Goal: Information Seeking & Learning: Find specific fact

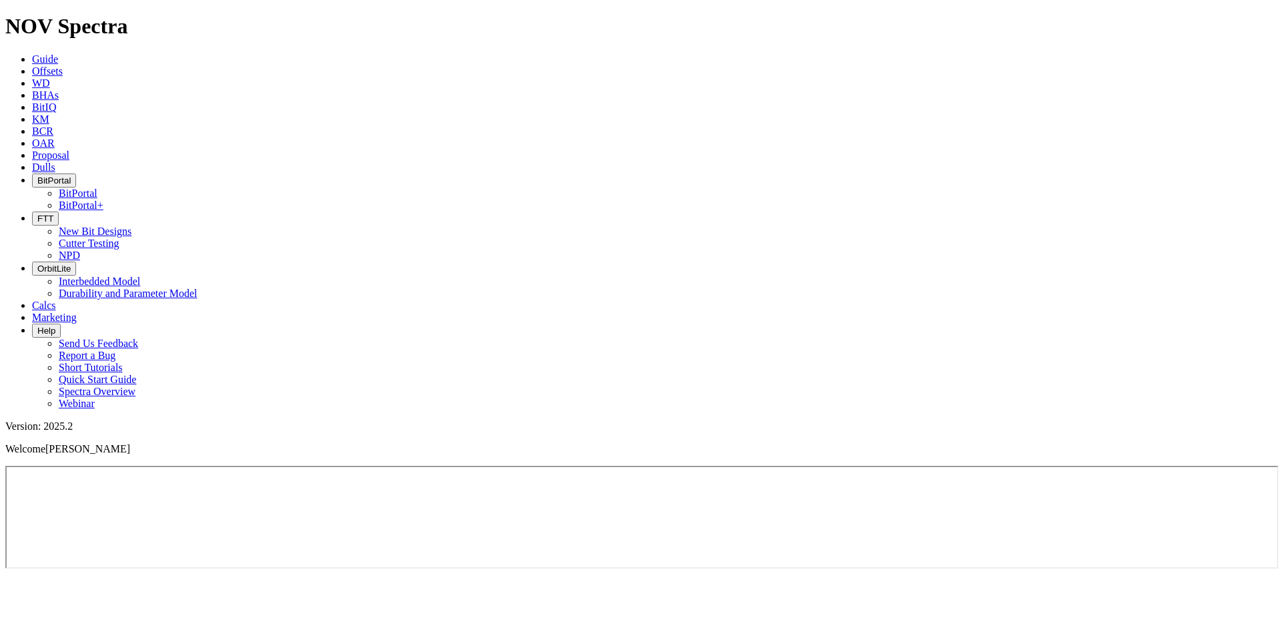
click at [63, 65] on span "Offsets" at bounding box center [47, 70] width 31 height 11
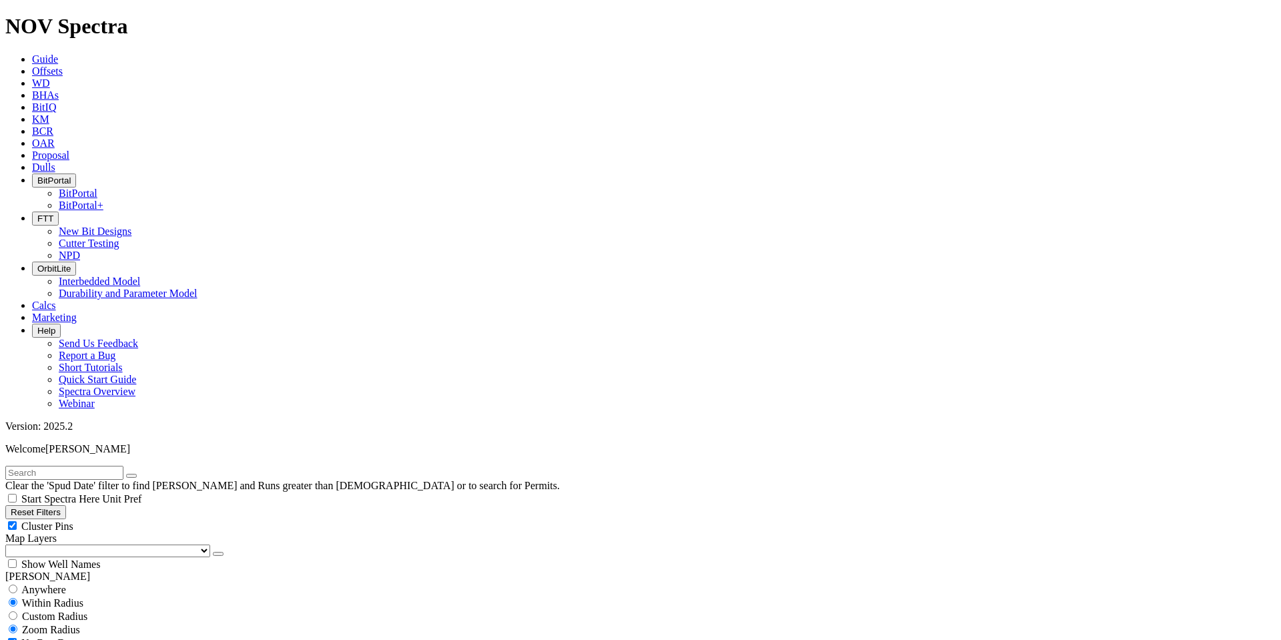
click at [71, 366] on input "text" at bounding box center [64, 473] width 118 height 14
type input "OML-851"
click at [62, 366] on span "Anywhere" at bounding box center [43, 589] width 45 height 11
radio input "true"
radio input "false"
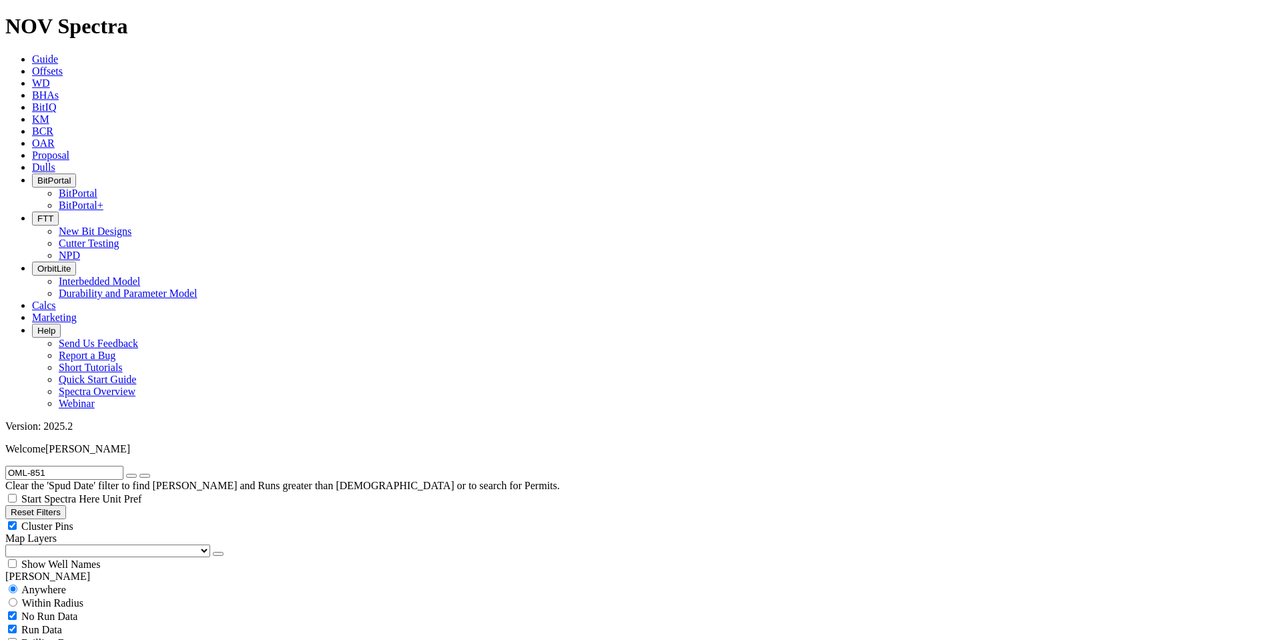
click at [141, 366] on span "Unit Pref" at bounding box center [121, 498] width 39 height 11
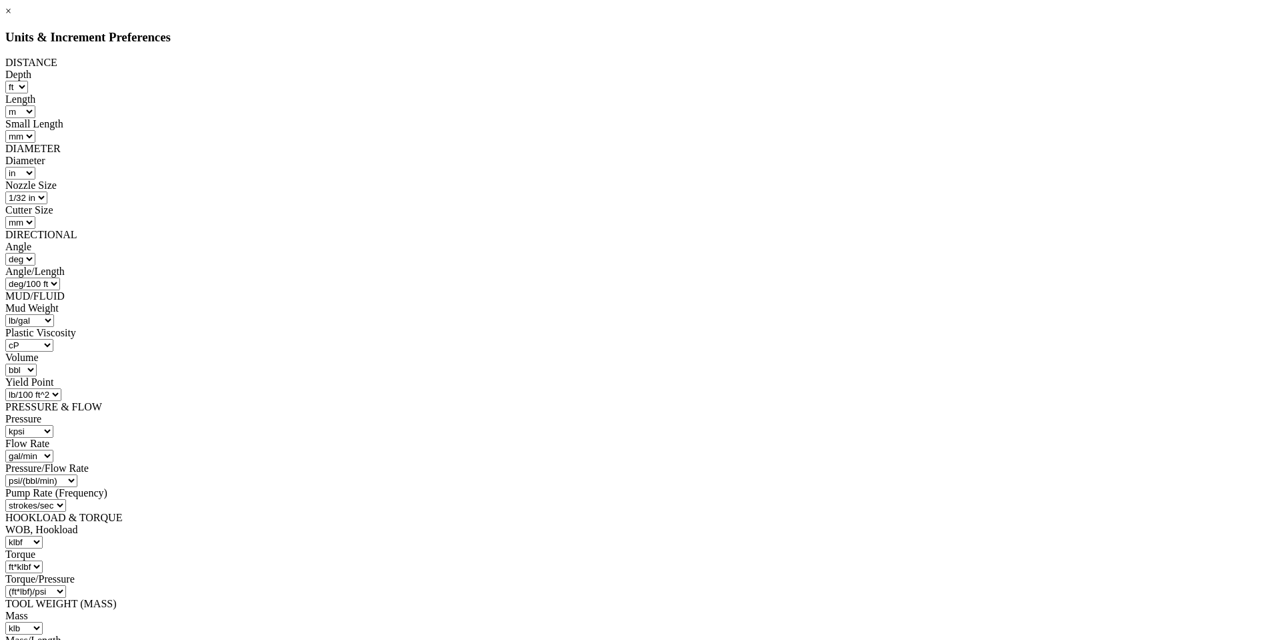
click at [28, 81] on select "ft m" at bounding box center [16, 87] width 23 height 13
select select "object:15273"
click at [28, 81] on select "ft m" at bounding box center [16, 87] width 23 height 13
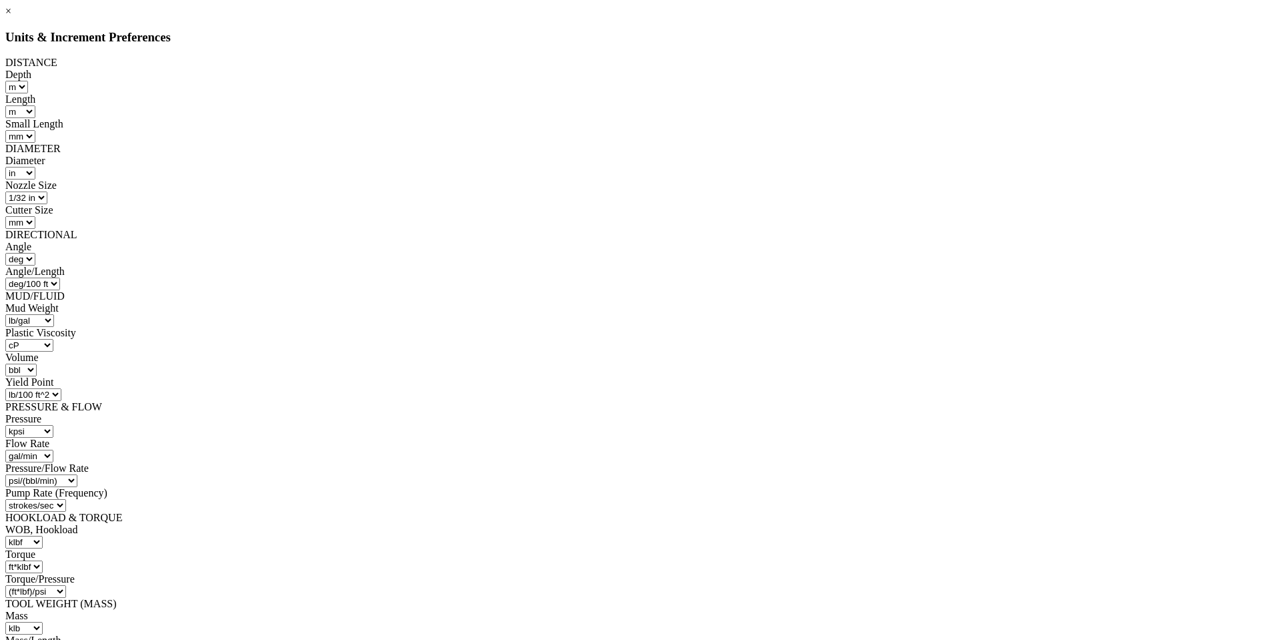
select select "object:15526"
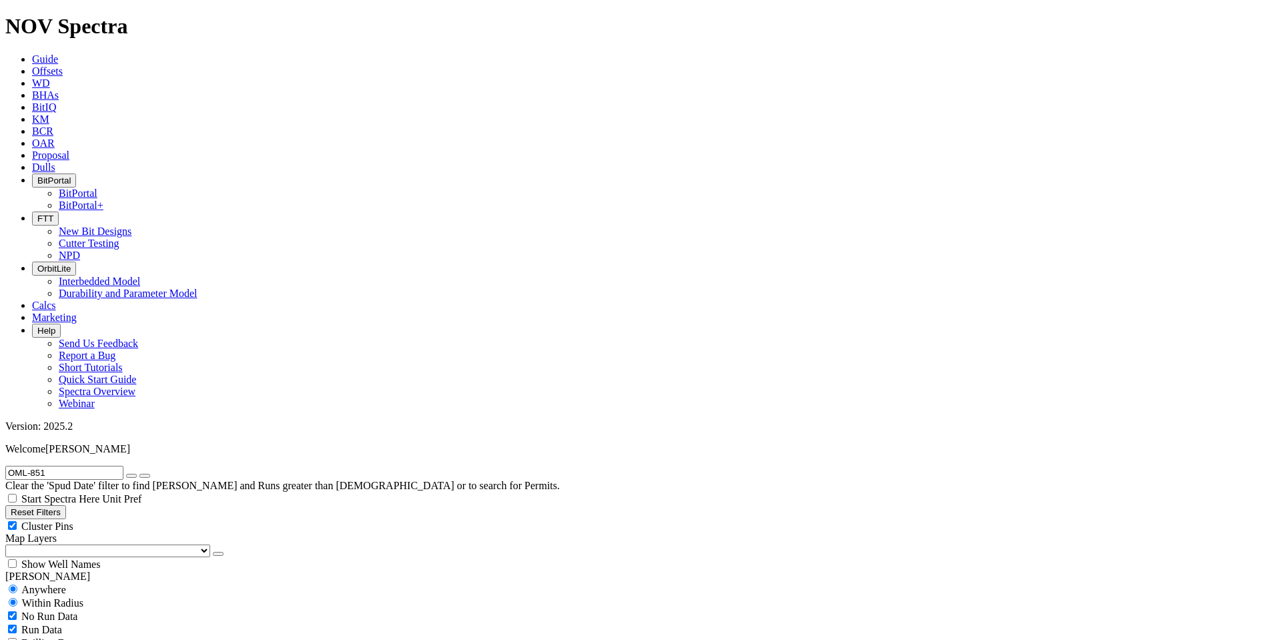
radio input "false"
radio input "true"
click at [131, 366] on icon "button" at bounding box center [131, 476] width 0 height 0
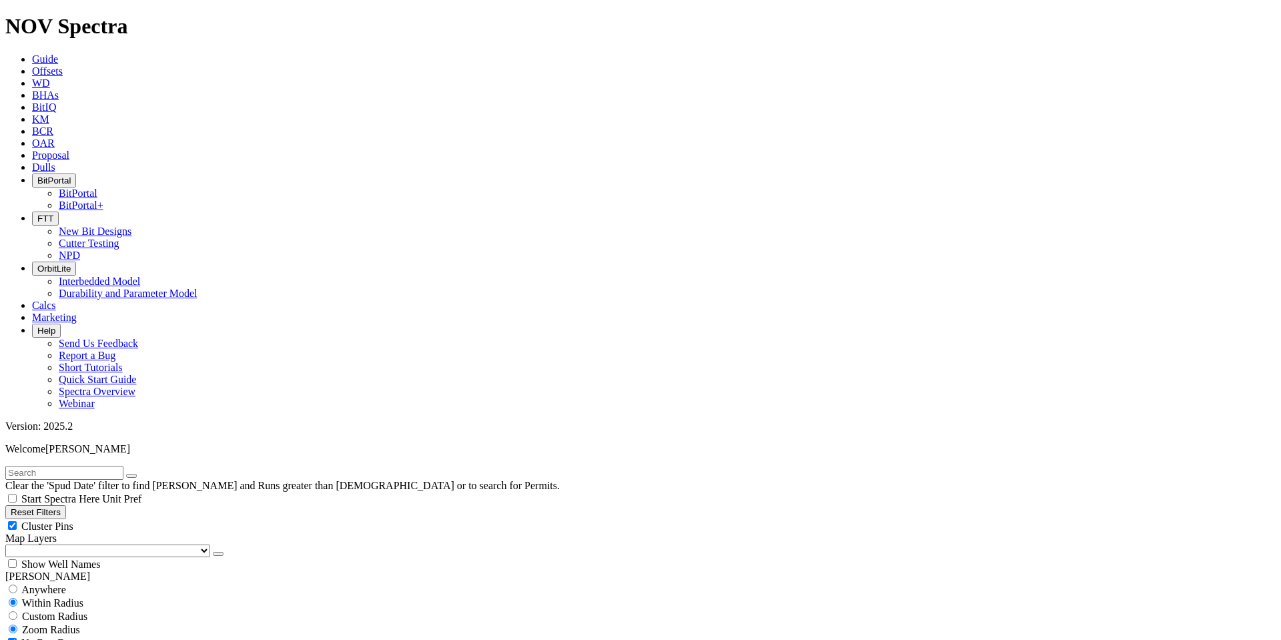
select select "12.25"
checkbox input "false"
select select "? number:12.25 ?"
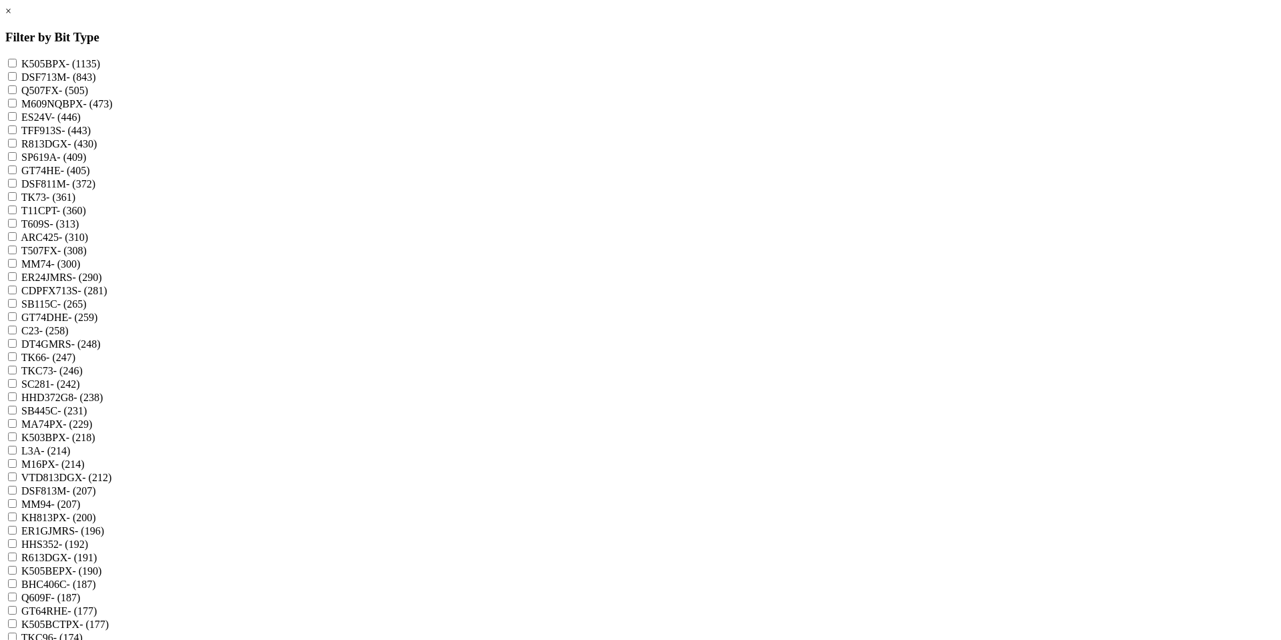
scroll to position [67, 0]
click at [17, 361] on input "TK66 - (247)" at bounding box center [12, 356] width 9 height 9
checkbox input "true"
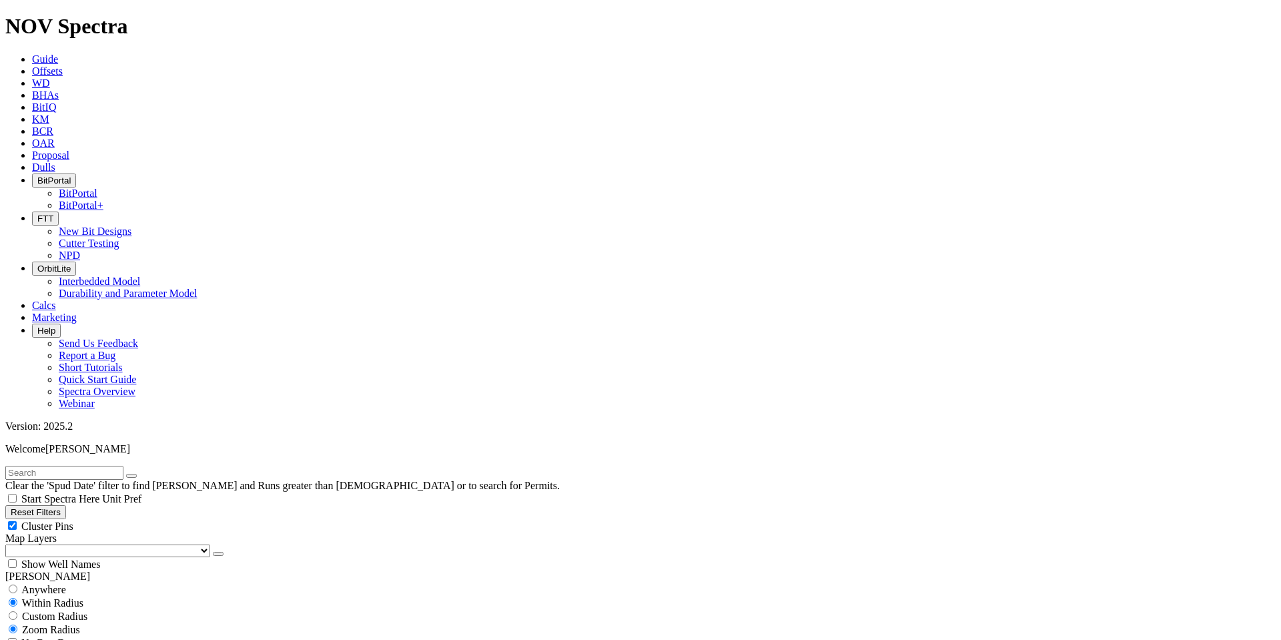
type input "874"
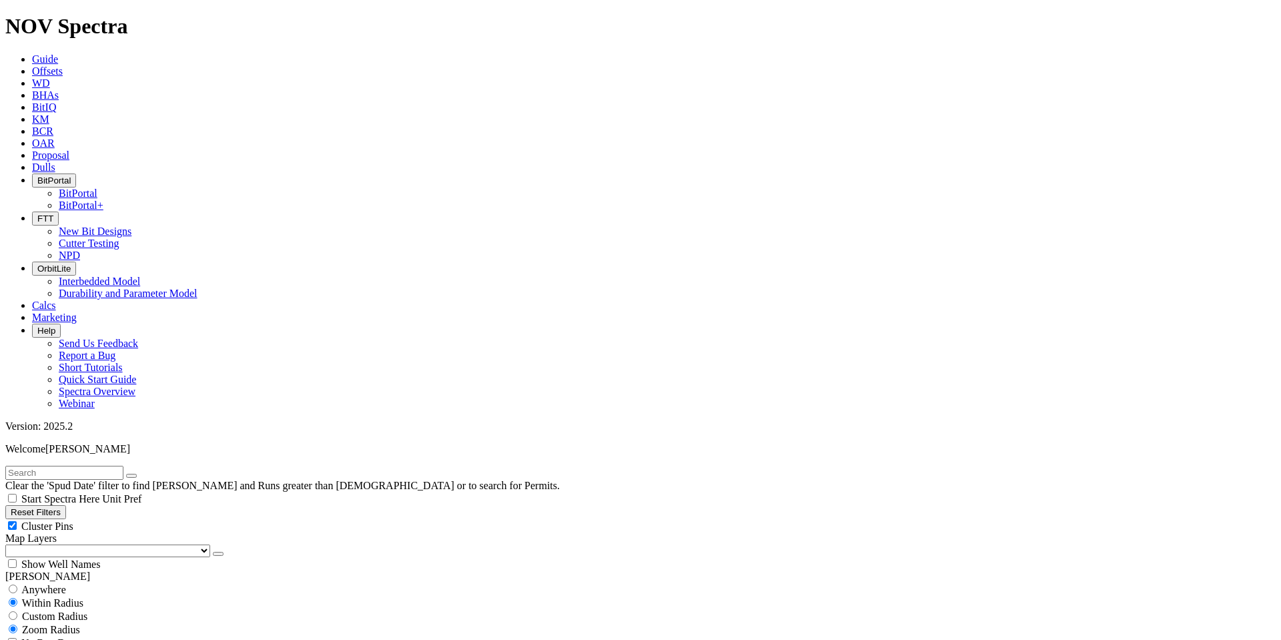
type input "977"
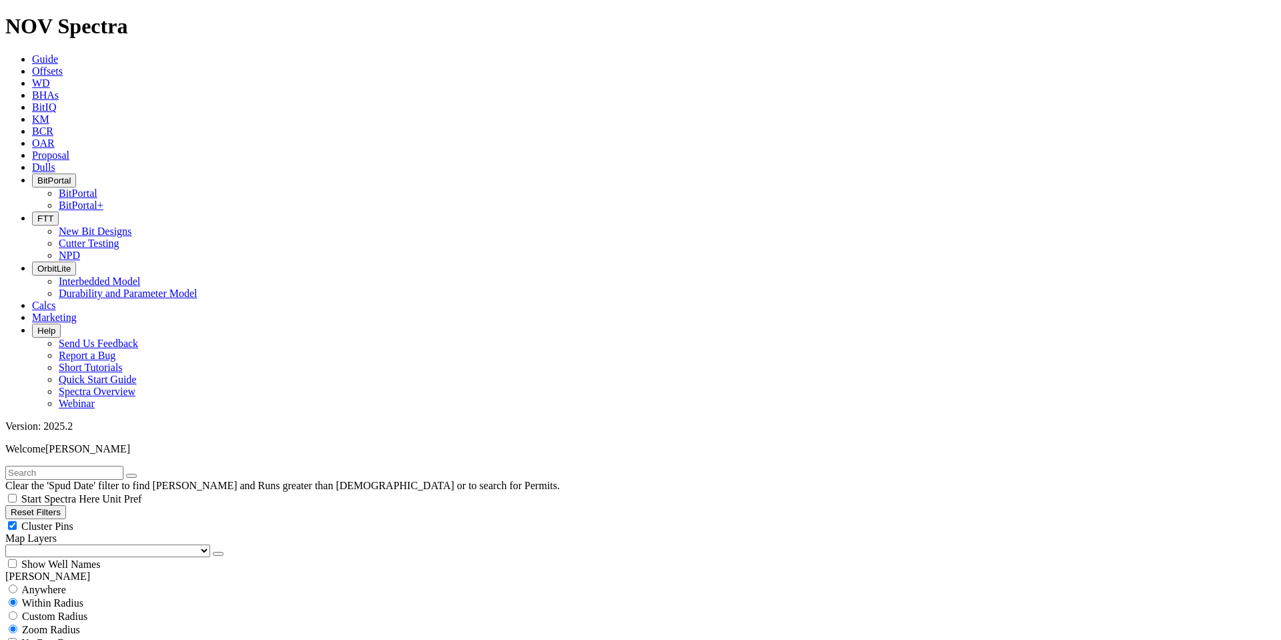
scroll to position [1801, 0]
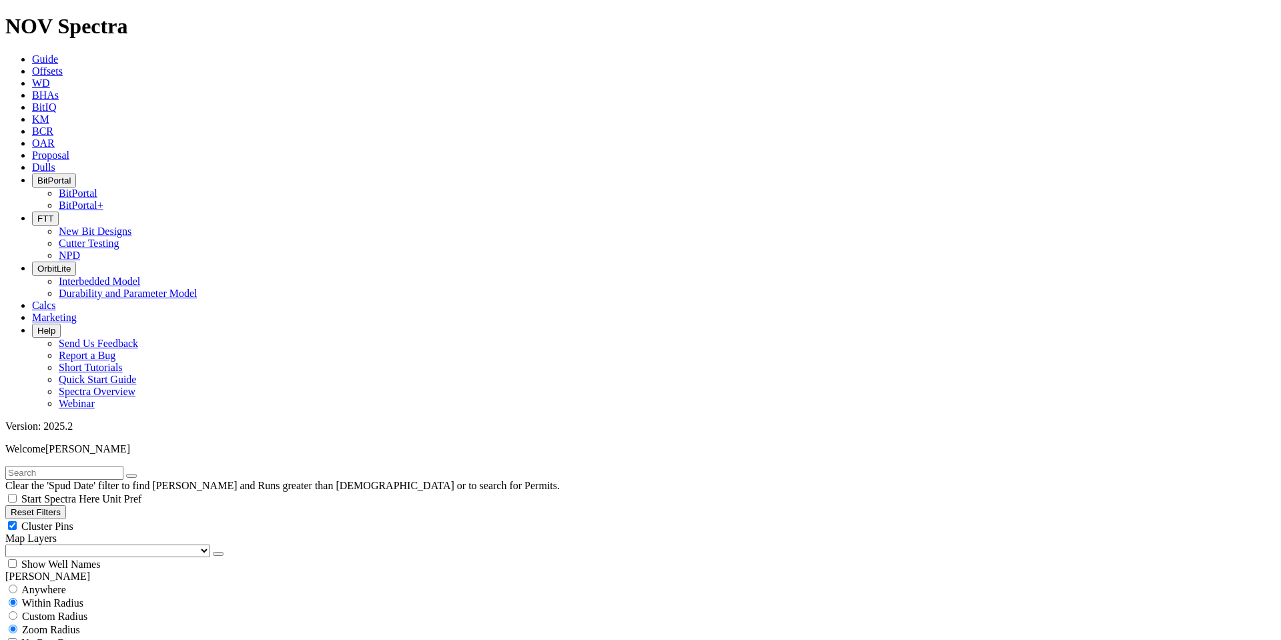
click at [44, 366] on input "text" at bounding box center [64, 473] width 118 height 14
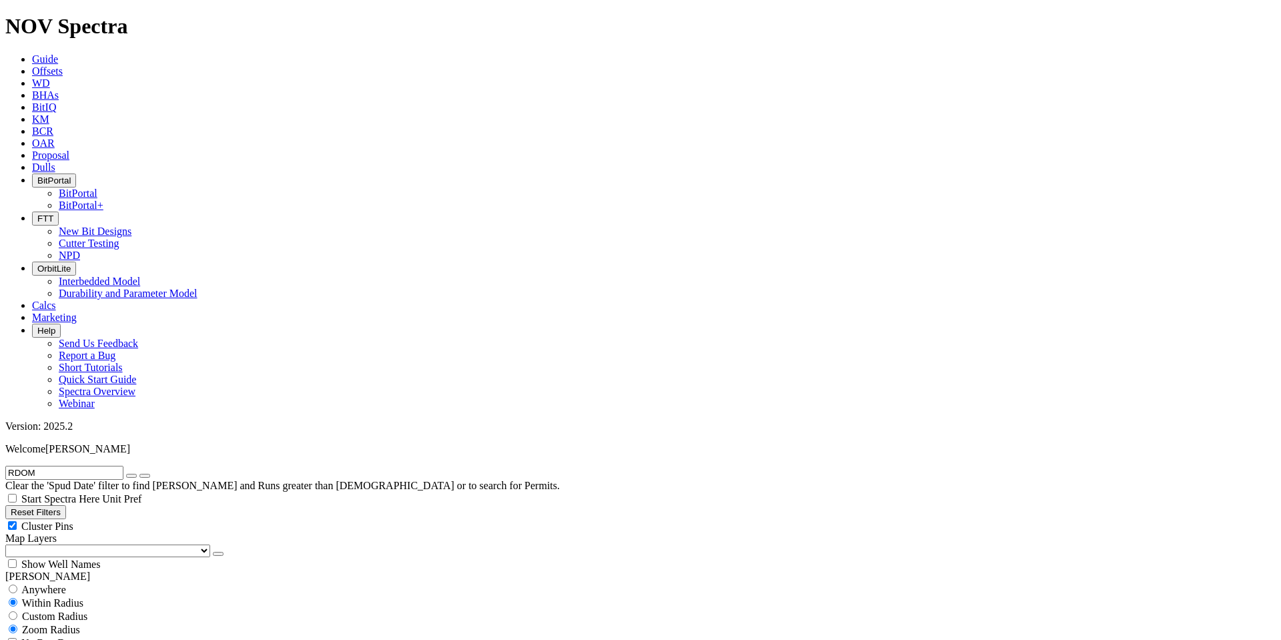
type input "RDOM"
select select
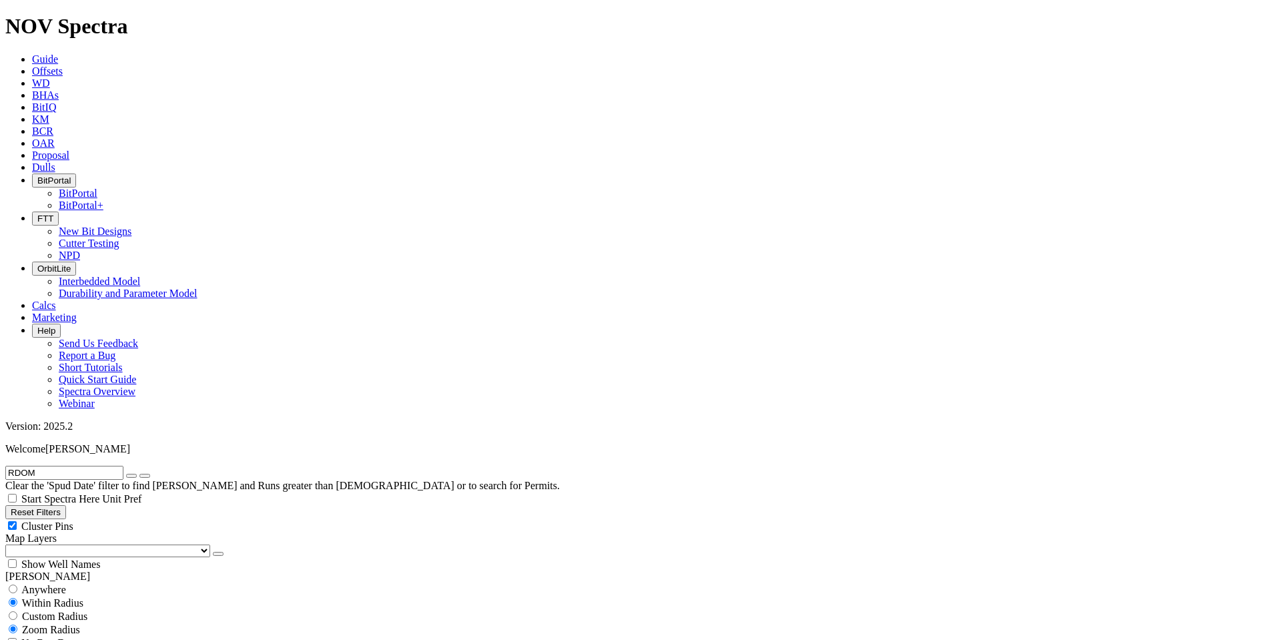
scroll to position [522, 0]
select select
click at [91, 366] on input "RDOM" at bounding box center [64, 473] width 118 height 14
click at [139, 366] on button "submit" at bounding box center [144, 476] width 11 height 4
